Goal: Task Accomplishment & Management: Complete application form

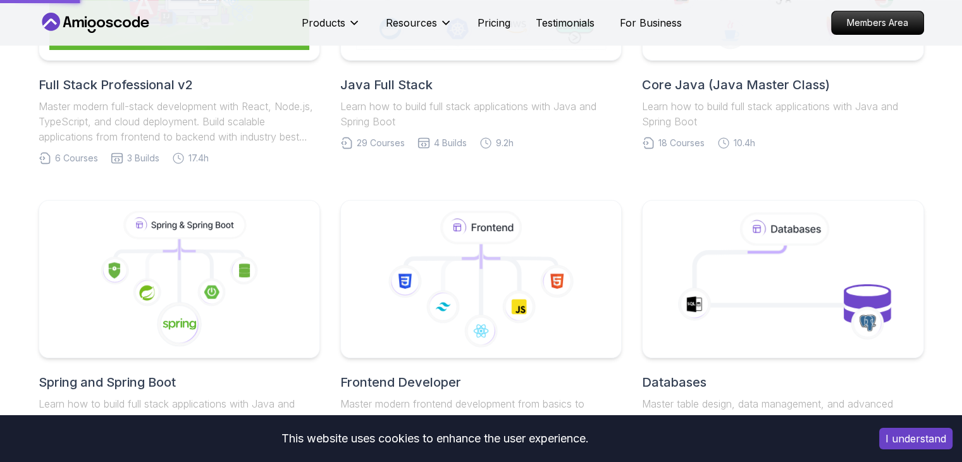
click at [908, 441] on button "I understand" at bounding box center [915, 437] width 73 height 21
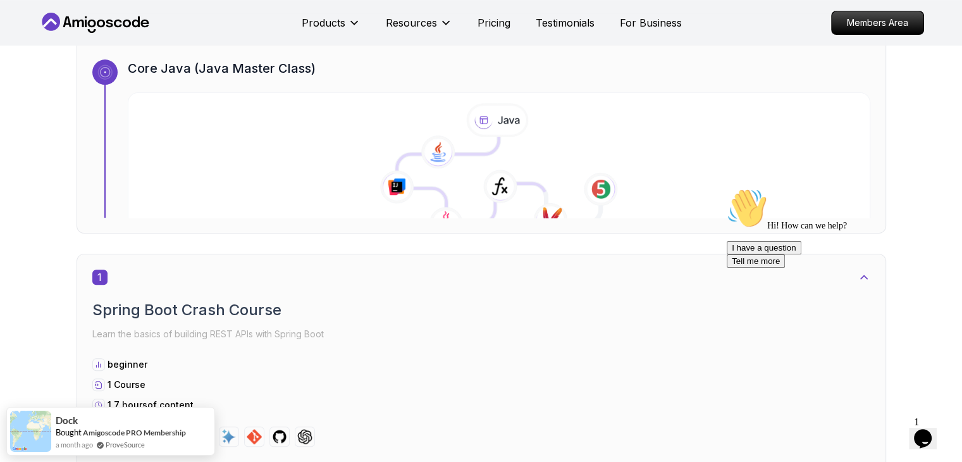
scroll to position [443, 0]
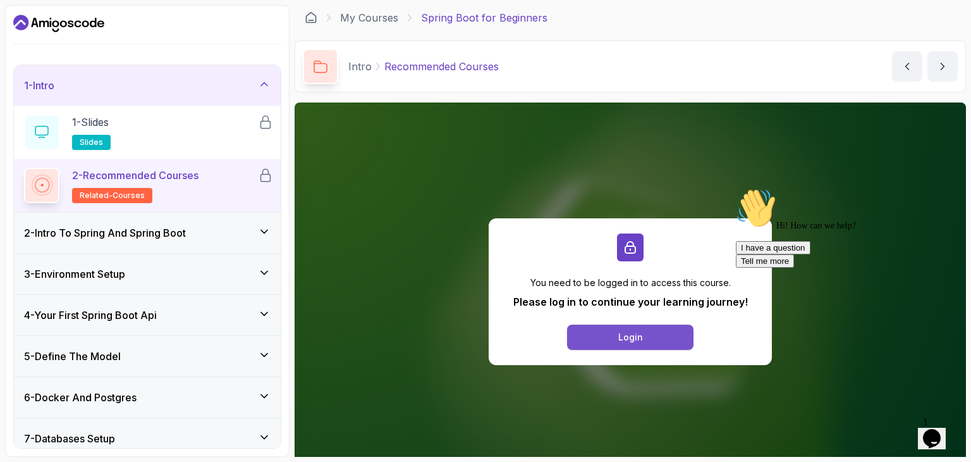
click at [643, 339] on button "Login" at bounding box center [630, 336] width 126 height 25
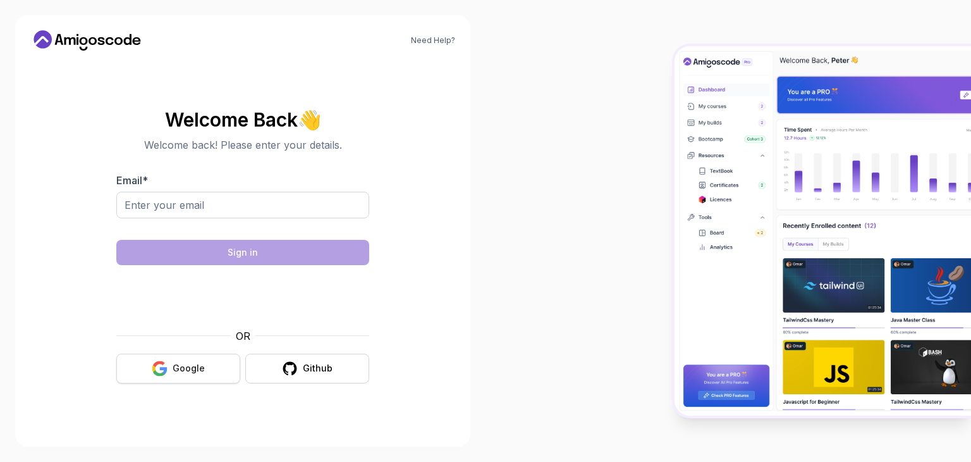
click at [176, 368] on div "Google" at bounding box center [189, 368] width 32 height 13
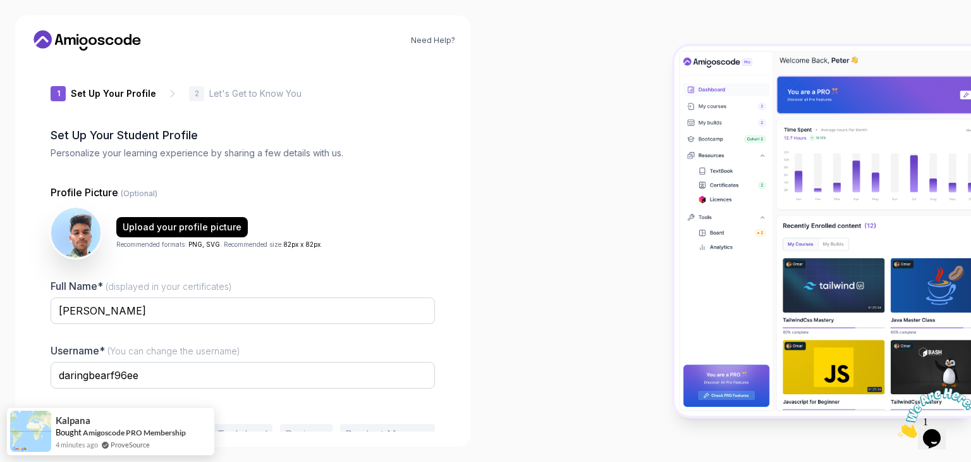
drag, startPoint x: 451, startPoint y: 132, endPoint x: 500, endPoint y: 123, distance: 50.0
click at [451, 132] on div "1 Set Up Your Profile 1 Set Up Your Profile 2 Let's Get to Know You Set Up Your…" at bounding box center [242, 246] width 425 height 371
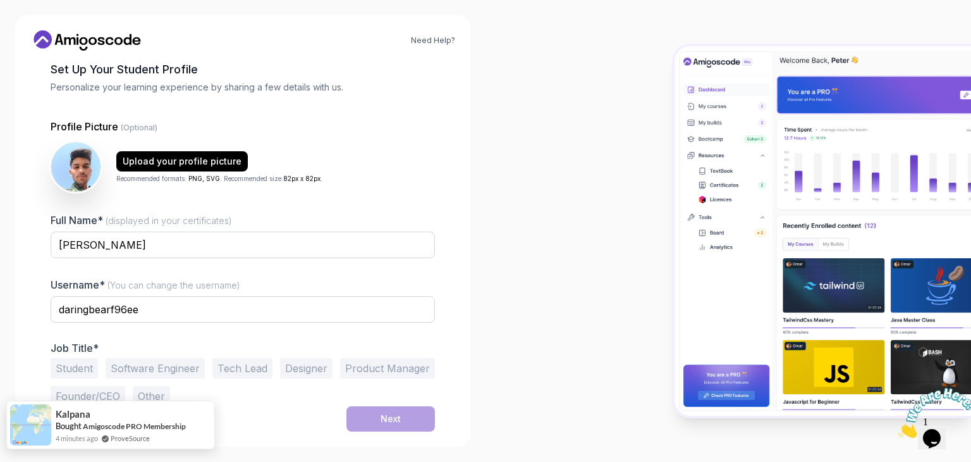
drag, startPoint x: 119, startPoint y: 420, endPoint x: 173, endPoint y: 405, distance: 56.5
click at [173, 405] on div "Kalpana Bought Amigoscode PRO Membership 4 minutes ago ProveSource" at bounding box center [98, 424] width 182 height 47
click at [149, 365] on button "Software Engineer" at bounding box center [155, 368] width 99 height 20
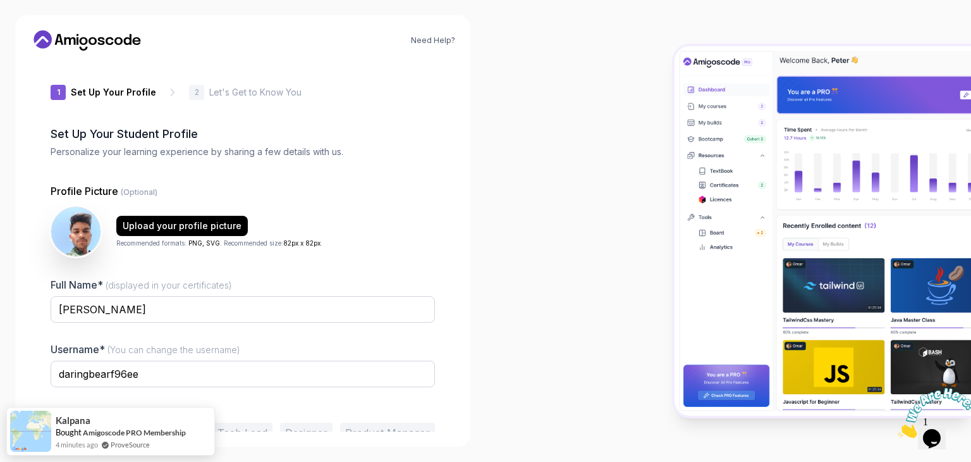
scroll to position [0, 0]
click at [144, 224] on div "Upload your profile picture" at bounding box center [182, 227] width 119 height 13
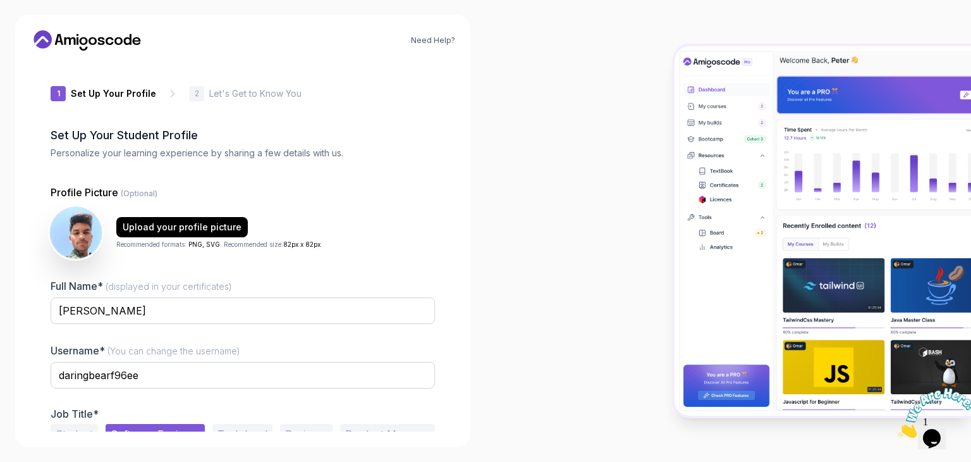
click at [80, 231] on img at bounding box center [76, 233] width 52 height 52
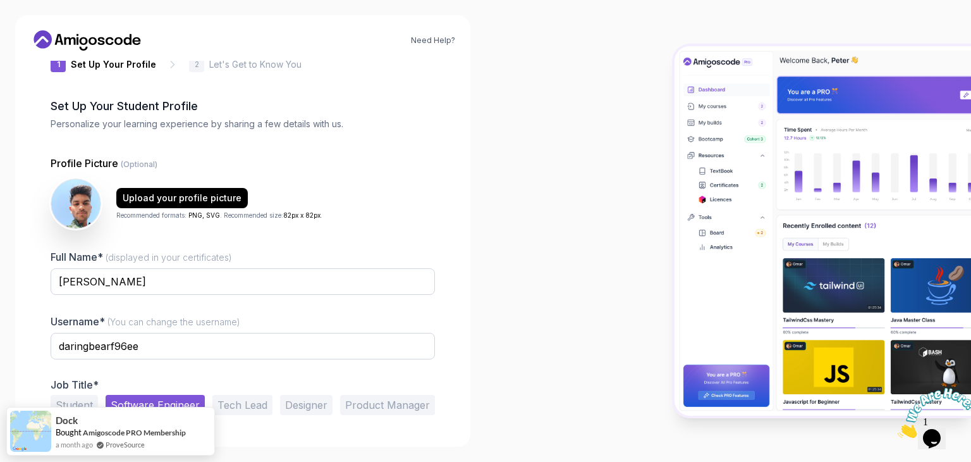
scroll to position [66, 0]
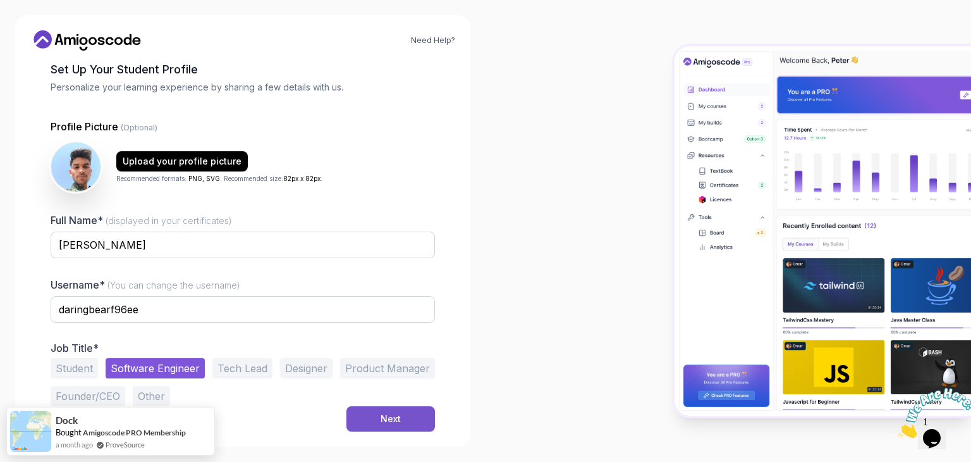
click at [383, 427] on button "Next" at bounding box center [391, 418] width 89 height 25
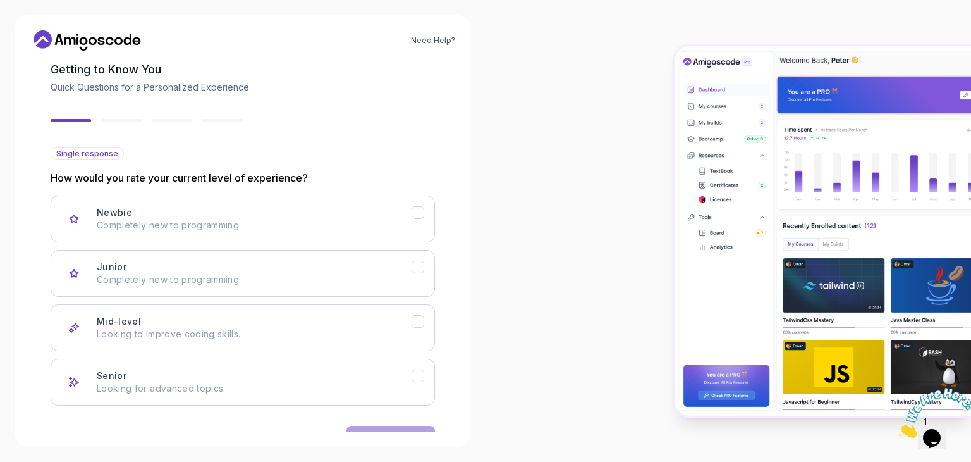
click at [439, 151] on div "2 Let's Get to Know You 1 Set Up Your Profile 2 Let's Get to Know You Getting t…" at bounding box center [242, 180] width 425 height 371
click at [246, 279] on p "Completely new to programming." at bounding box center [254, 279] width 315 height 13
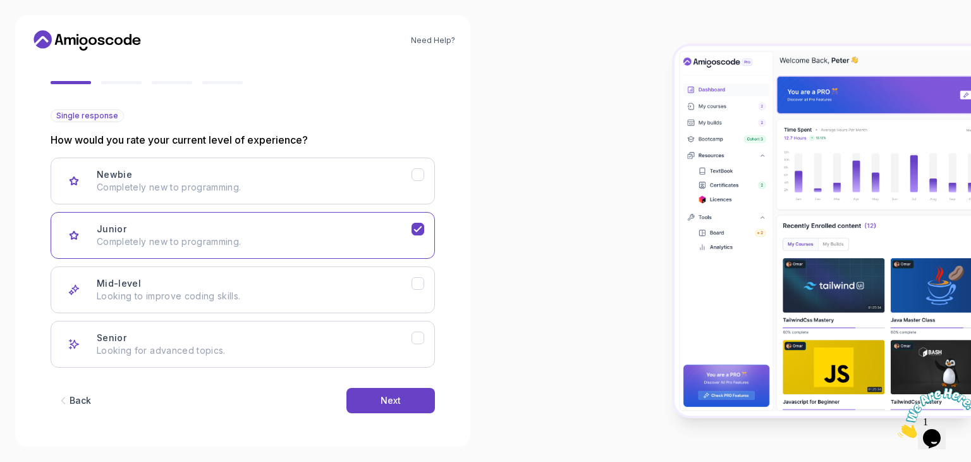
scroll to position [104, 0]
click at [412, 387] on button "Next" at bounding box center [391, 399] width 89 height 25
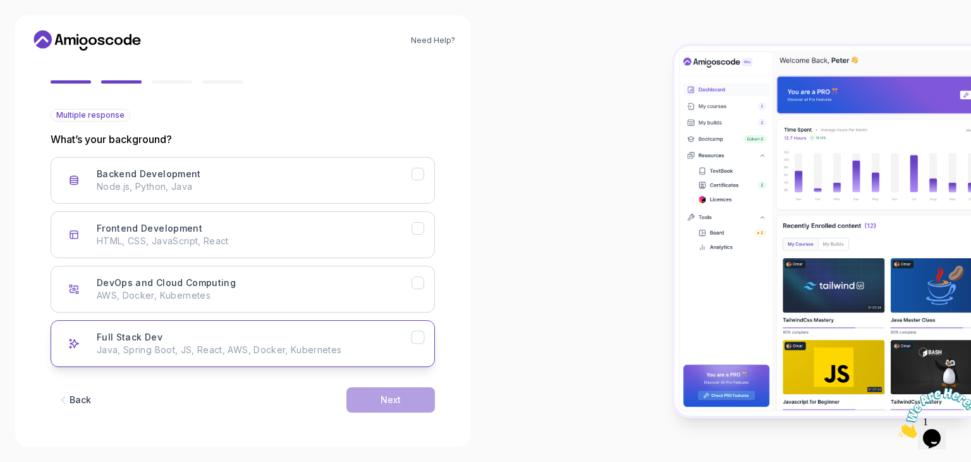
click at [211, 348] on p "Java, Spring Boot, JS, React, AWS, Docker, Kubernetes" at bounding box center [254, 349] width 315 height 13
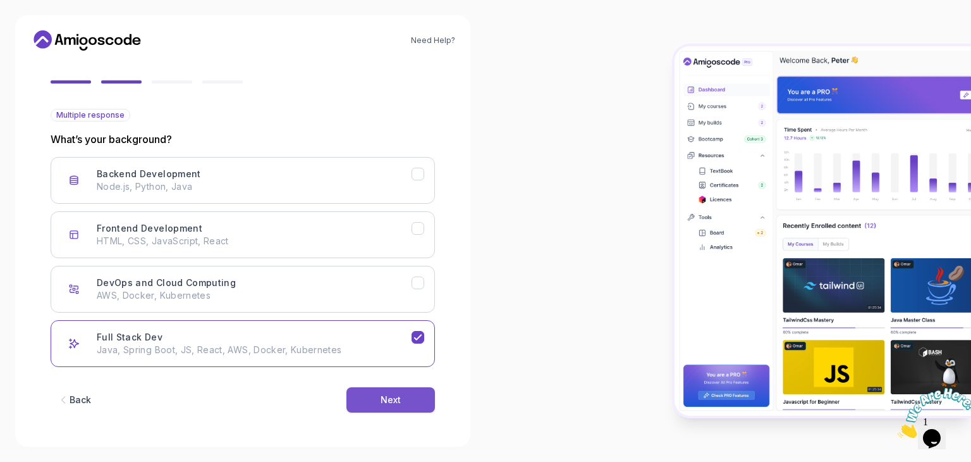
click at [369, 391] on button "Next" at bounding box center [391, 399] width 89 height 25
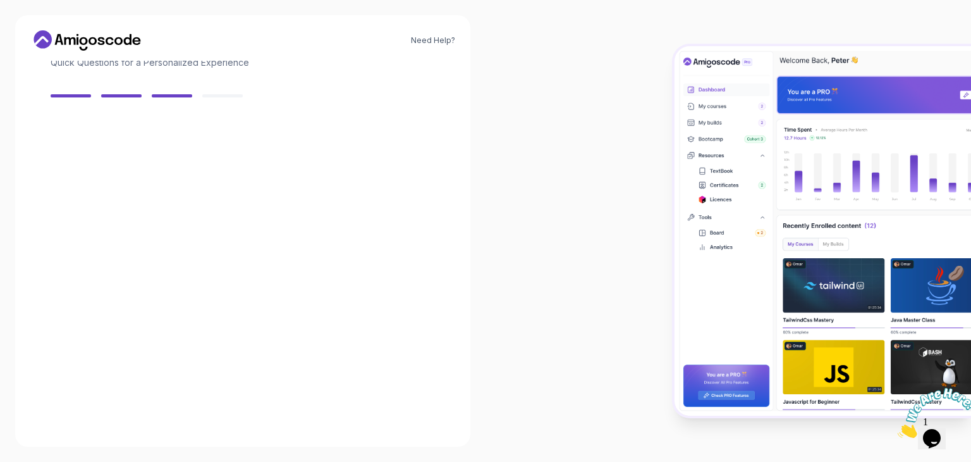
scroll to position [90, 0]
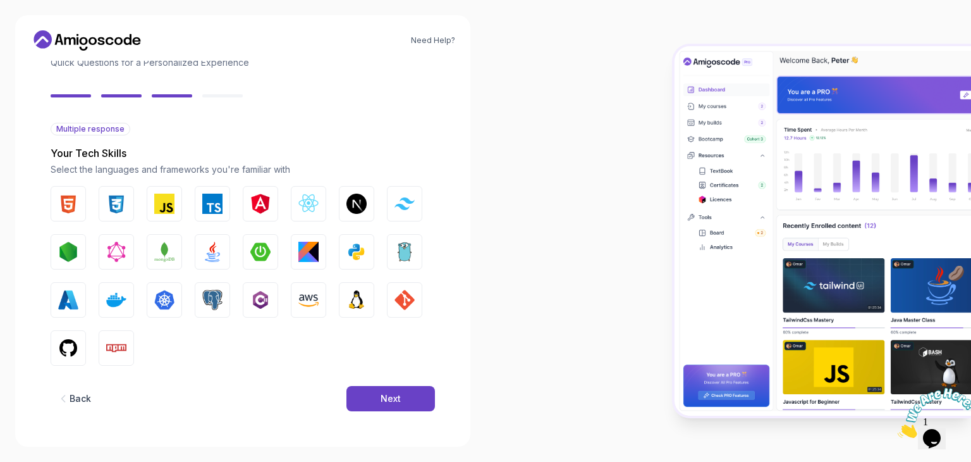
click at [465, 223] on div "Need Help? 2 Let's Get to Know You 1 Set Up Your Profile 2 Let's Get to Know Yo…" at bounding box center [242, 230] width 455 height 431
click at [255, 243] on img "button" at bounding box center [260, 252] width 20 height 20
click at [317, 192] on button "React.js" at bounding box center [308, 203] width 35 height 35
click at [163, 204] on img "button" at bounding box center [164, 203] width 20 height 20
click at [117, 199] on img "button" at bounding box center [116, 203] width 20 height 20
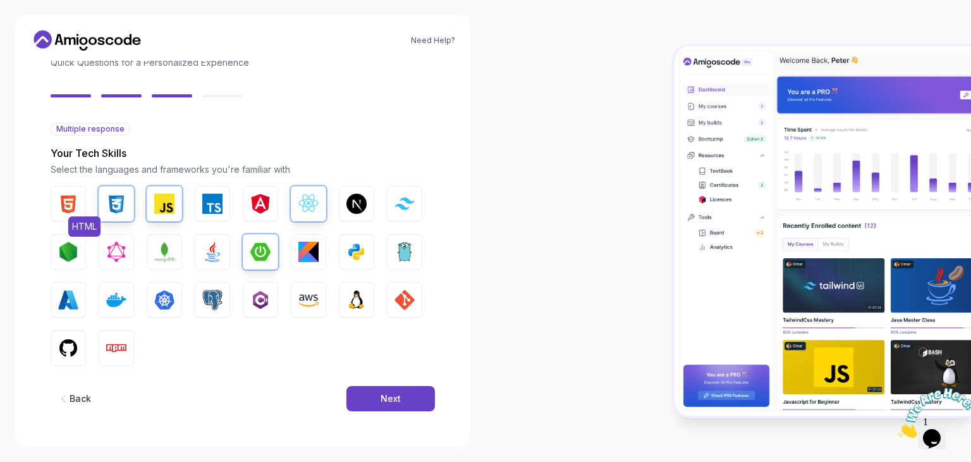
click at [51, 199] on button "HTML" at bounding box center [68, 203] width 35 height 35
drag, startPoint x: 73, startPoint y: 199, endPoint x: 75, endPoint y: 210, distance: 11.5
click at [73, 199] on img "button" at bounding box center [68, 203] width 20 height 20
click at [73, 202] on img "button" at bounding box center [68, 203] width 20 height 20
click at [78, 242] on img "button" at bounding box center [68, 252] width 20 height 20
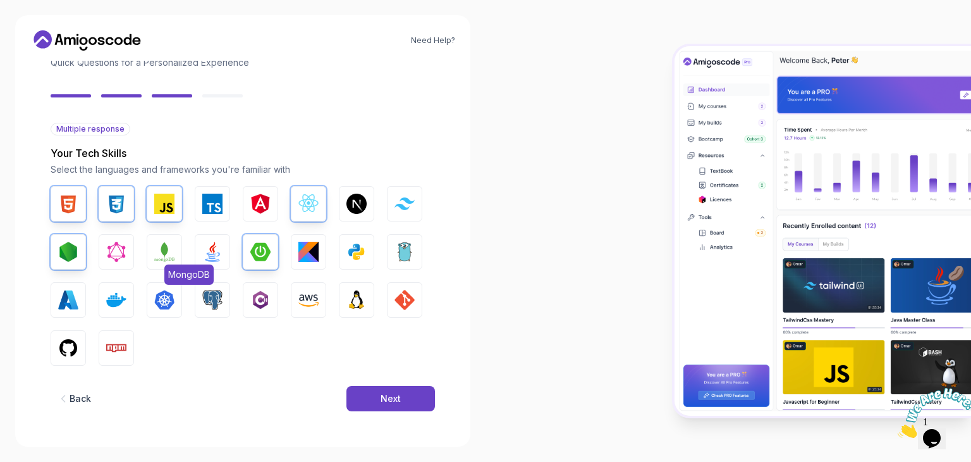
click at [160, 258] on img "button" at bounding box center [164, 252] width 20 height 20
click at [222, 250] on img "button" at bounding box center [212, 252] width 20 height 20
click at [410, 398] on button "Next" at bounding box center [391, 398] width 89 height 25
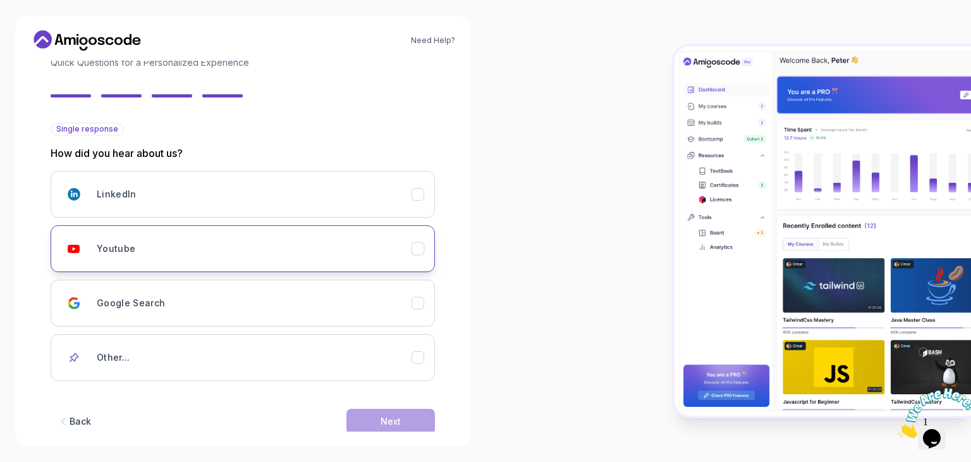
click at [159, 228] on button "Youtube" at bounding box center [243, 248] width 384 height 47
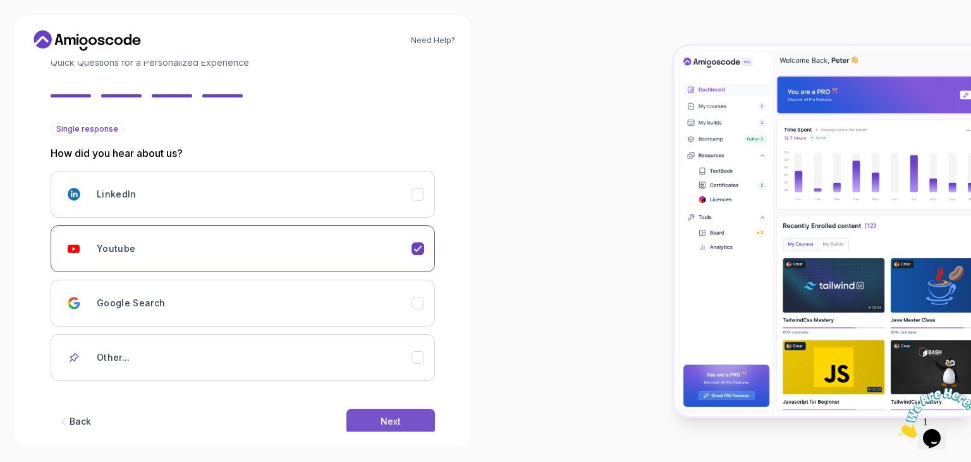
click at [389, 408] on button "Next" at bounding box center [391, 420] width 89 height 25
click at [396, 415] on div "Next" at bounding box center [391, 421] width 20 height 13
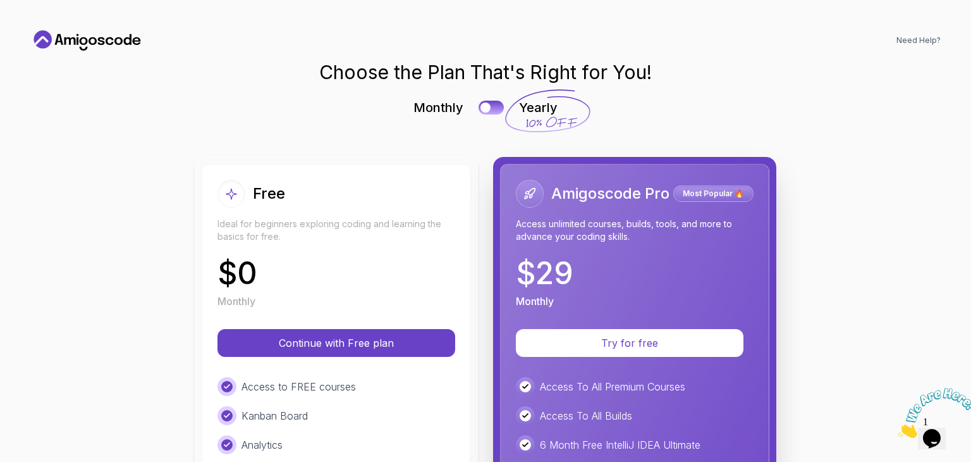
scroll to position [0, 0]
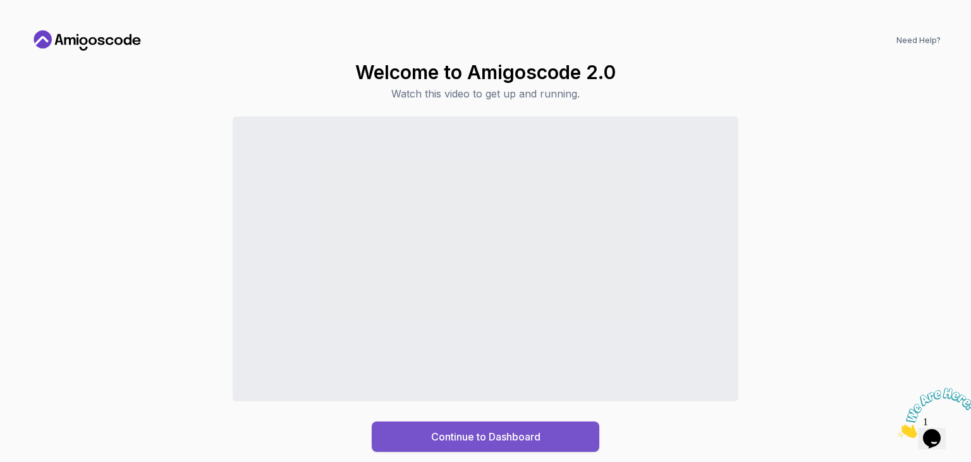
click at [489, 432] on div "Continue to Dashboard" at bounding box center [485, 436] width 109 height 15
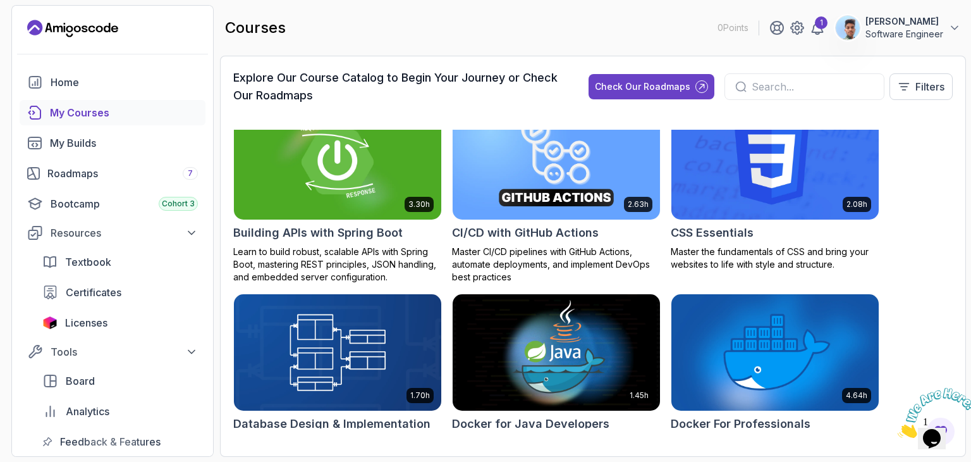
scroll to position [147, 0]
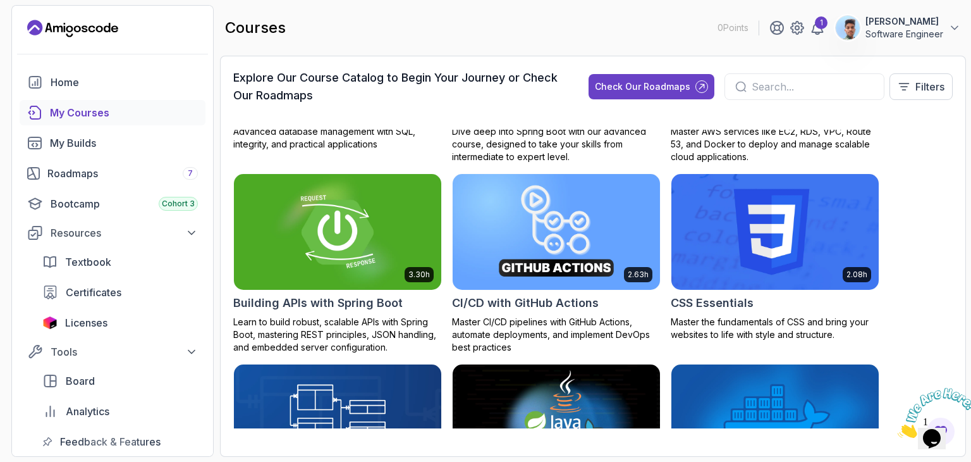
click at [324, 211] on img at bounding box center [338, 232] width 218 height 122
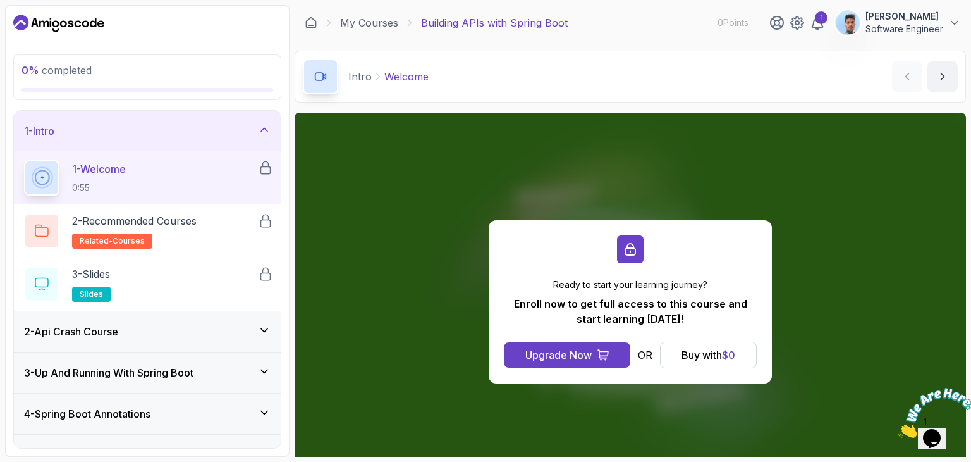
click at [510, 304] on p "Enroll now to get full access to this course and start learning [DATE]!" at bounding box center [630, 311] width 253 height 30
drag, startPoint x: 510, startPoint y: 304, endPoint x: 744, endPoint y: 310, distance: 234.0
click at [744, 310] on p "Enroll now to get full access to this course and start learning [DATE]!" at bounding box center [630, 311] width 253 height 30
click at [692, 352] on div "Buy with $ 0" at bounding box center [709, 354] width 54 height 15
click at [212, 224] on div "2 - Recommended Courses related-courses" at bounding box center [141, 230] width 234 height 35
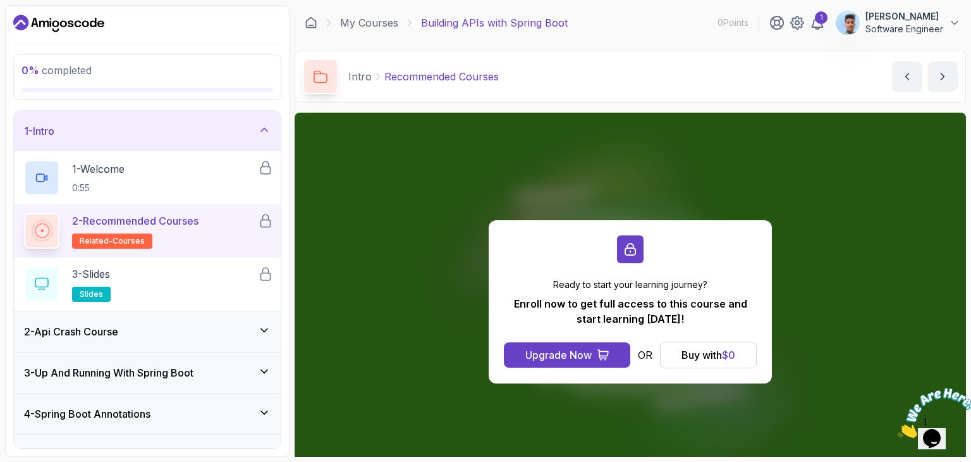
click at [112, 342] on div "2 - Api Crash Course" at bounding box center [147, 331] width 267 height 40
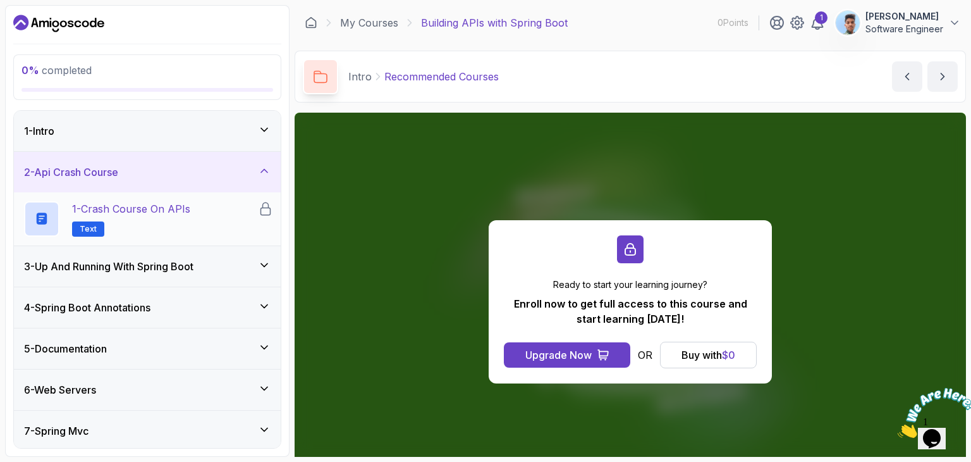
click at [152, 219] on h2 "1 - Crash Course on APIs Text" at bounding box center [131, 218] width 118 height 35
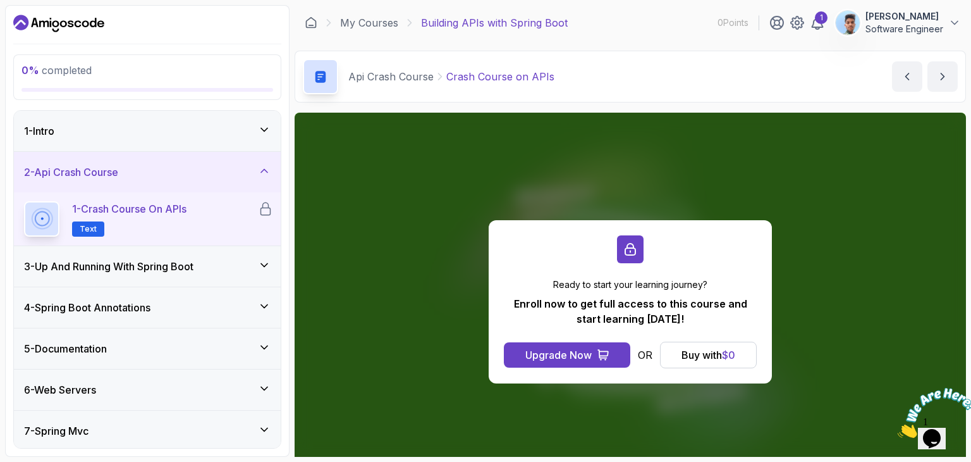
click at [144, 263] on h3 "3 - Up And Running With Spring Boot" at bounding box center [108, 266] width 169 height 15
